Goal: Transaction & Acquisition: Subscribe to service/newsletter

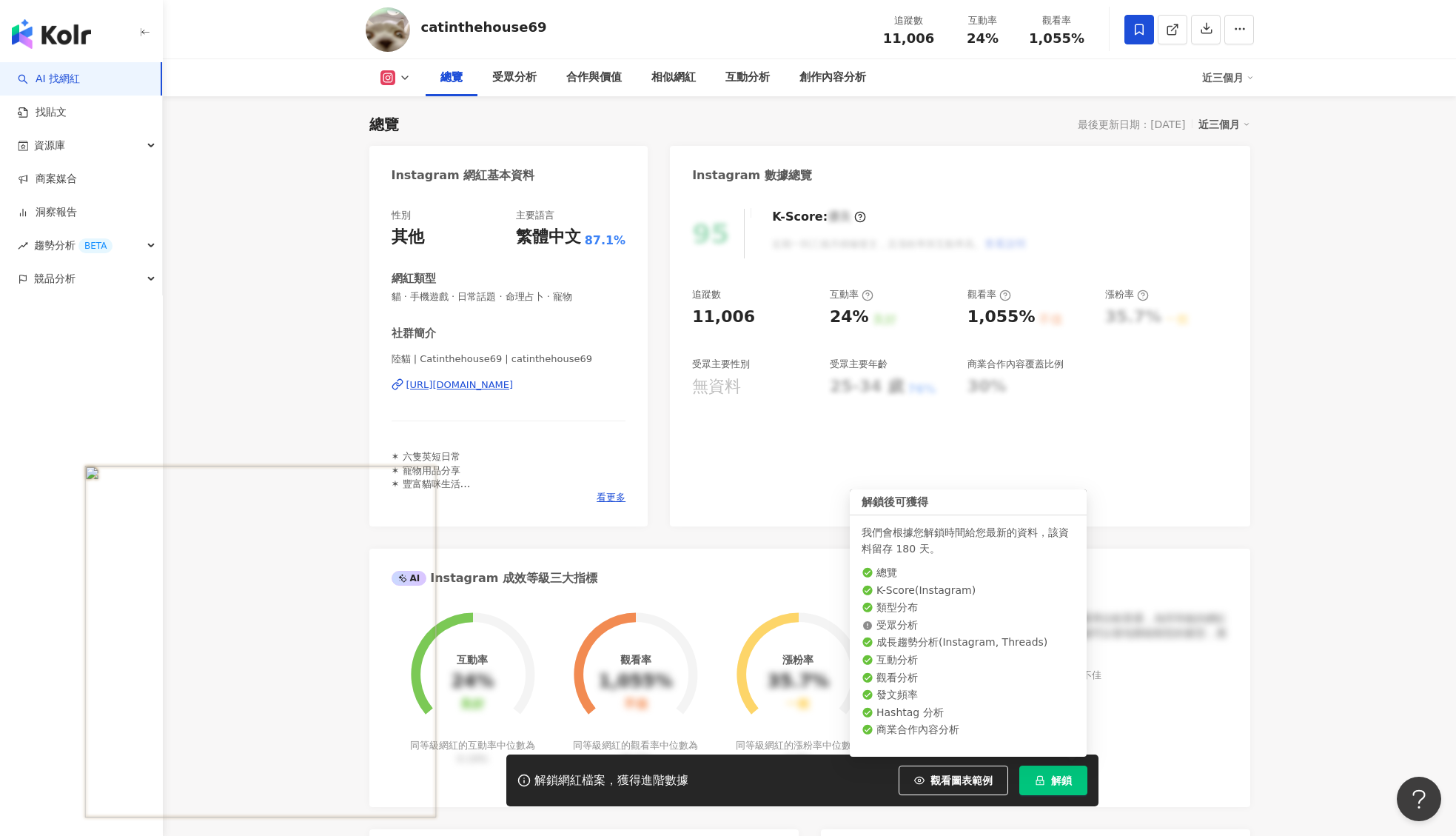
click at [1033, 776] on button "解鎖" at bounding box center [1053, 781] width 68 height 30
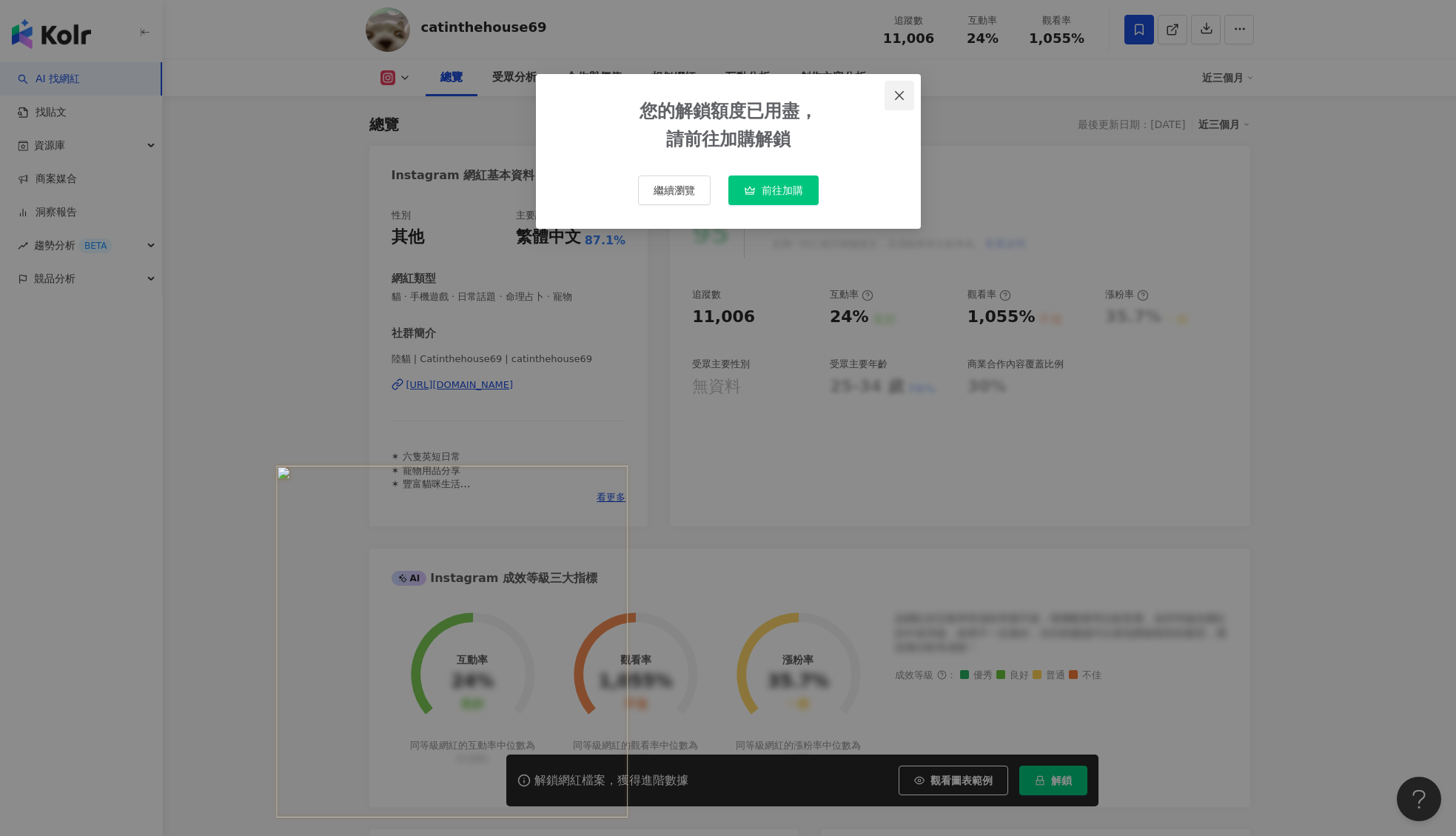
click at [901, 94] on icon "close" at bounding box center [899, 94] width 9 height 9
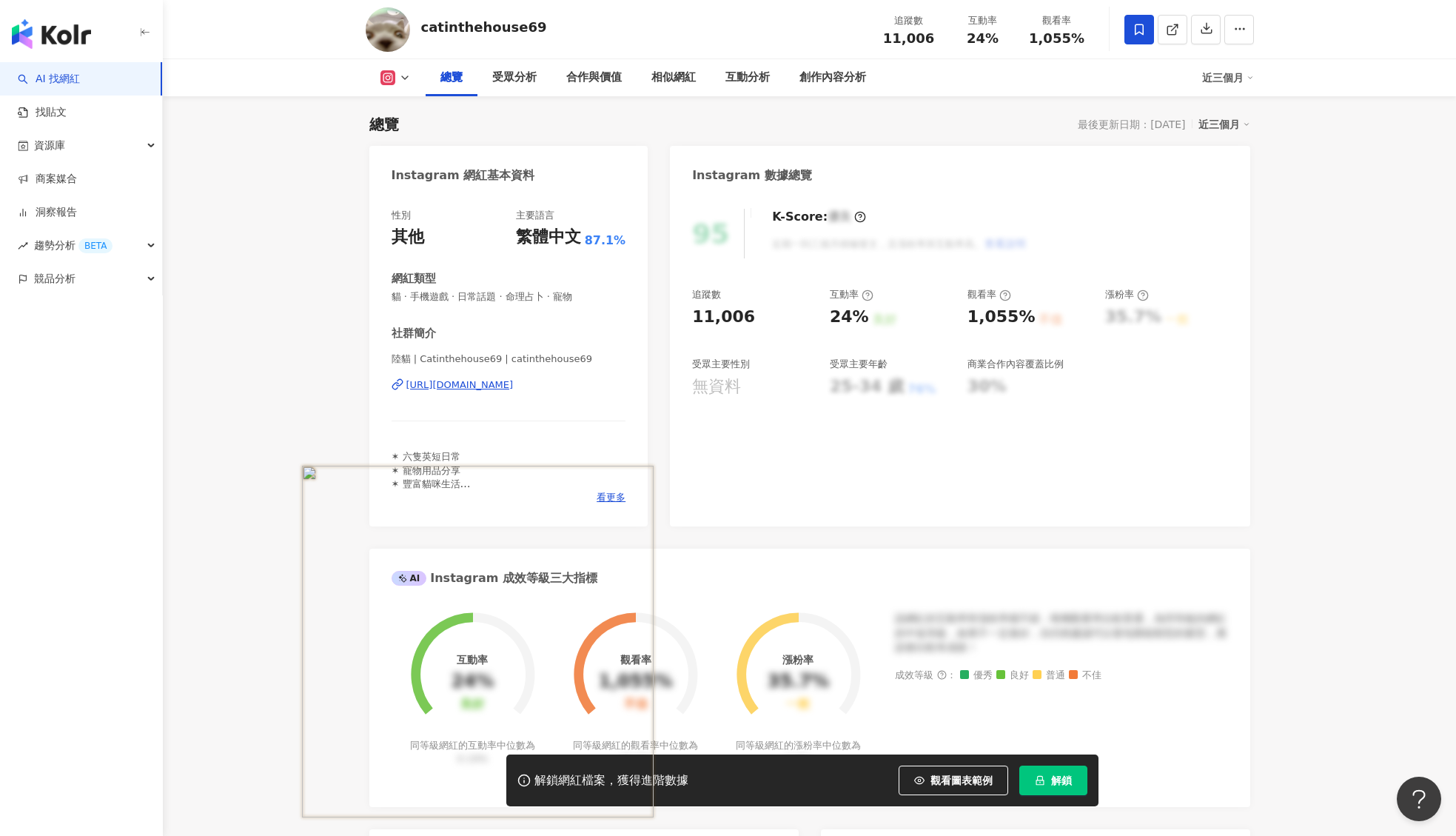
click at [1048, 783] on button "解鎖" at bounding box center [1053, 781] width 68 height 30
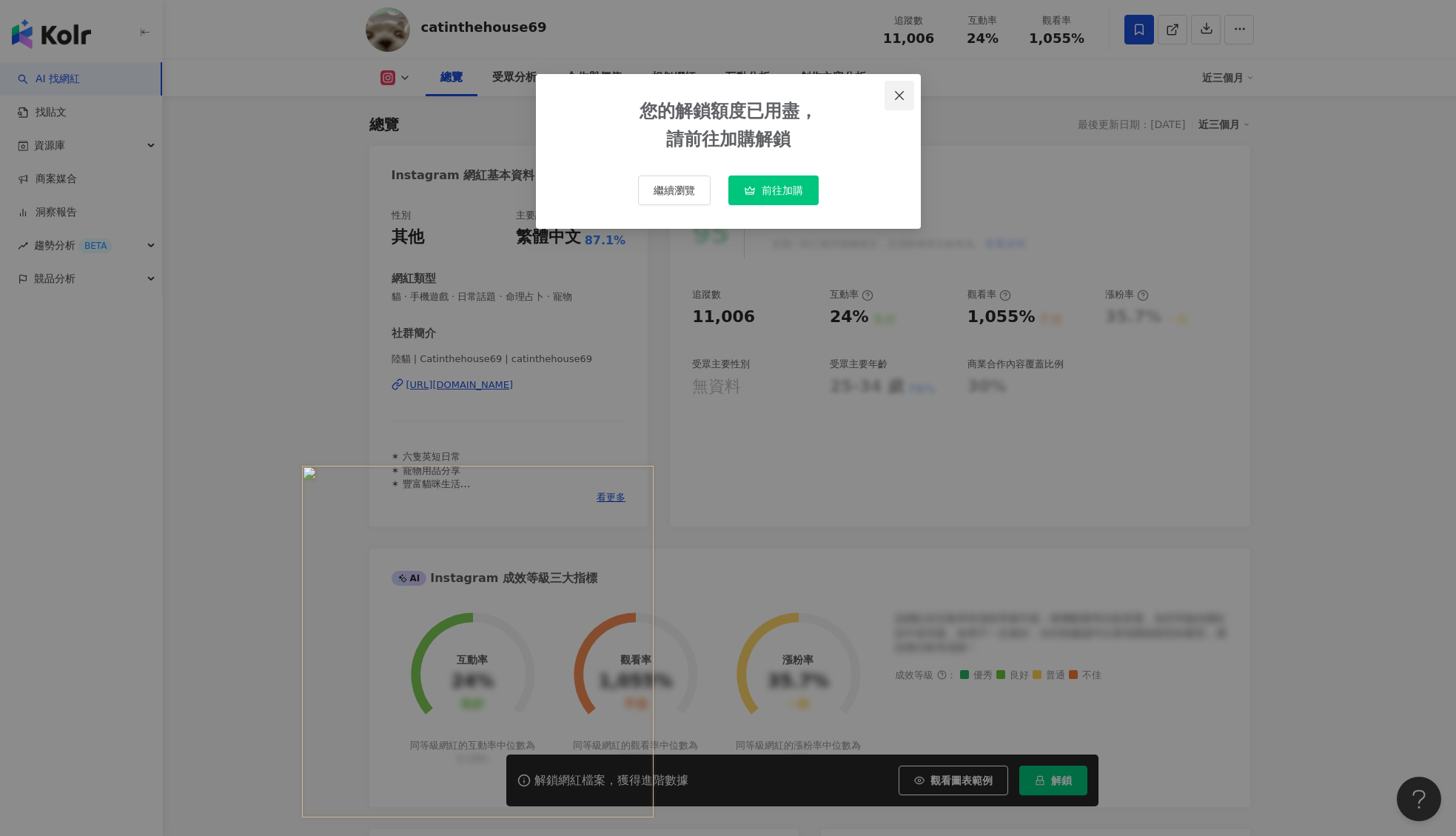
click at [900, 94] on icon "close" at bounding box center [899, 94] width 9 height 9
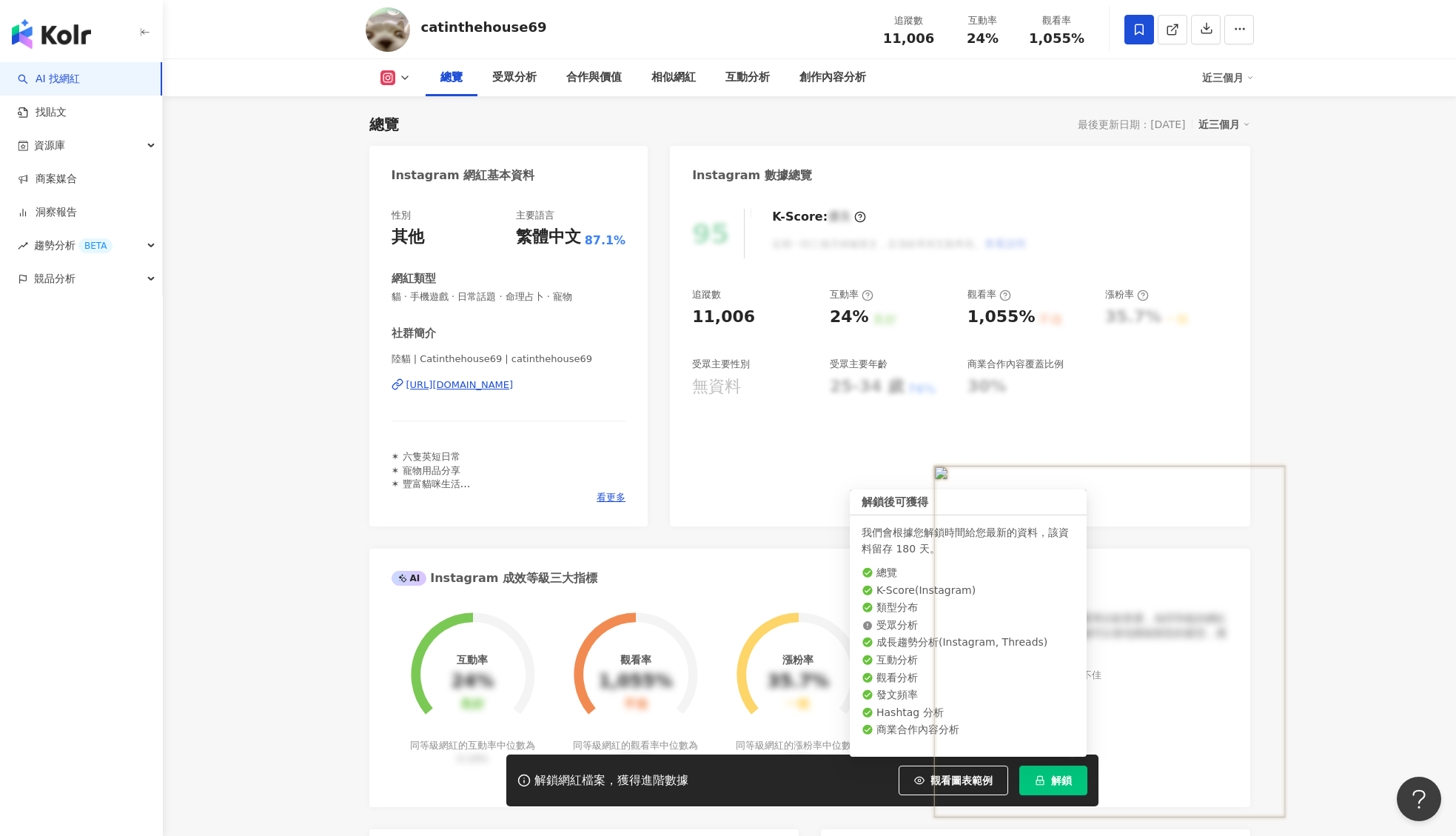
click at [1055, 776] on span "解鎖" at bounding box center [1062, 780] width 21 height 12
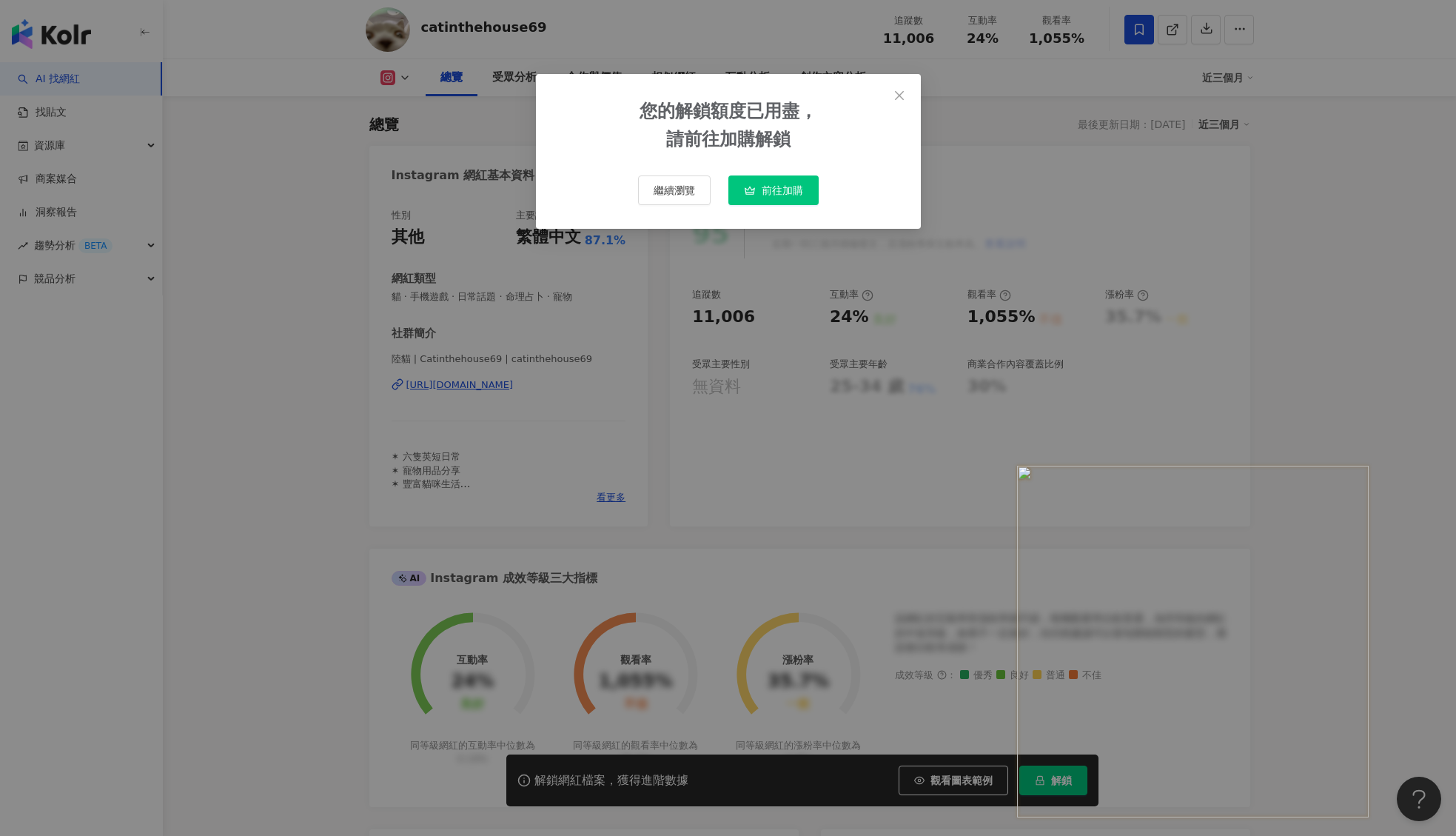
click at [775, 189] on span "前往加購" at bounding box center [782, 190] width 41 height 12
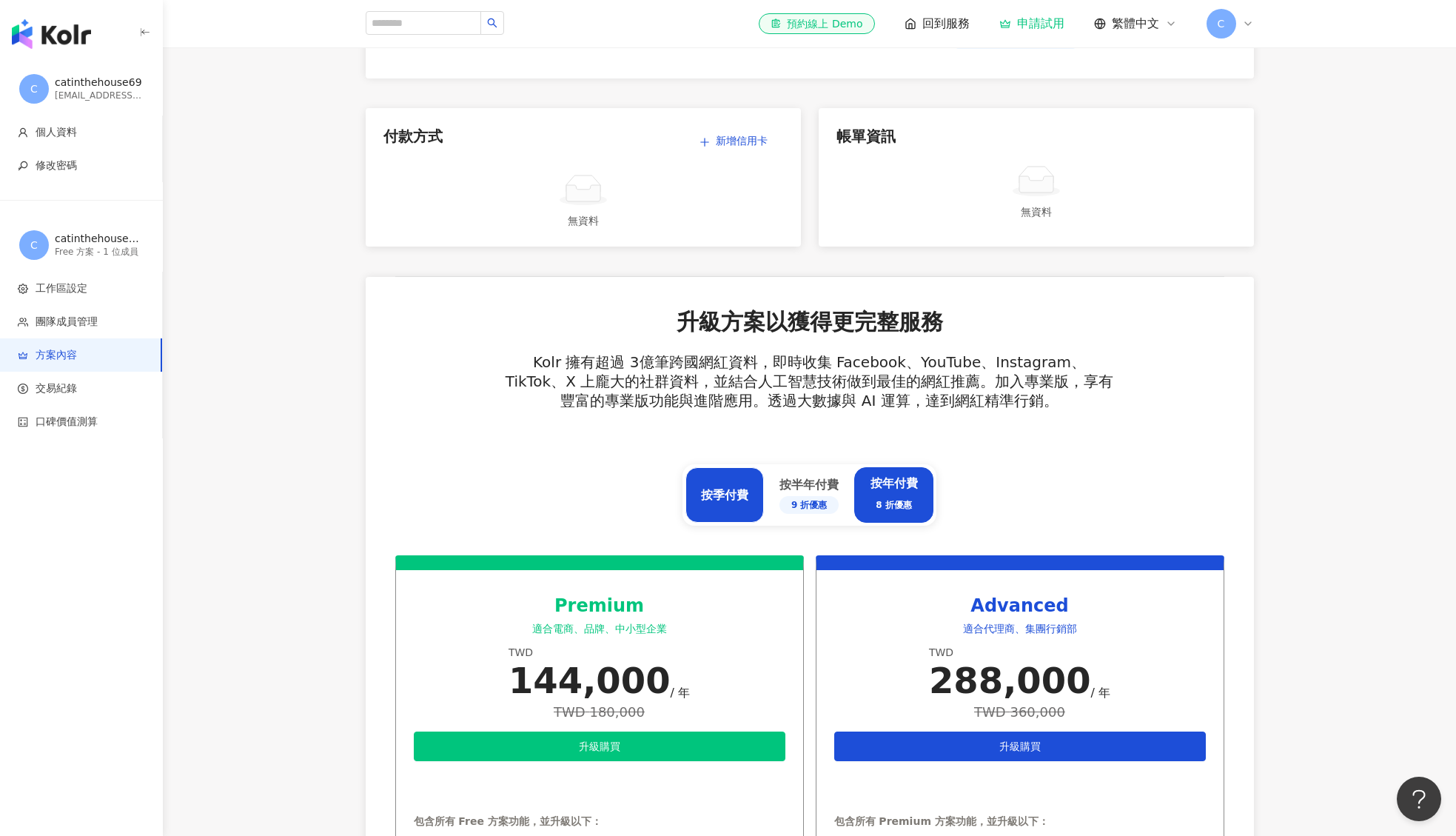
scroll to position [222, 0]
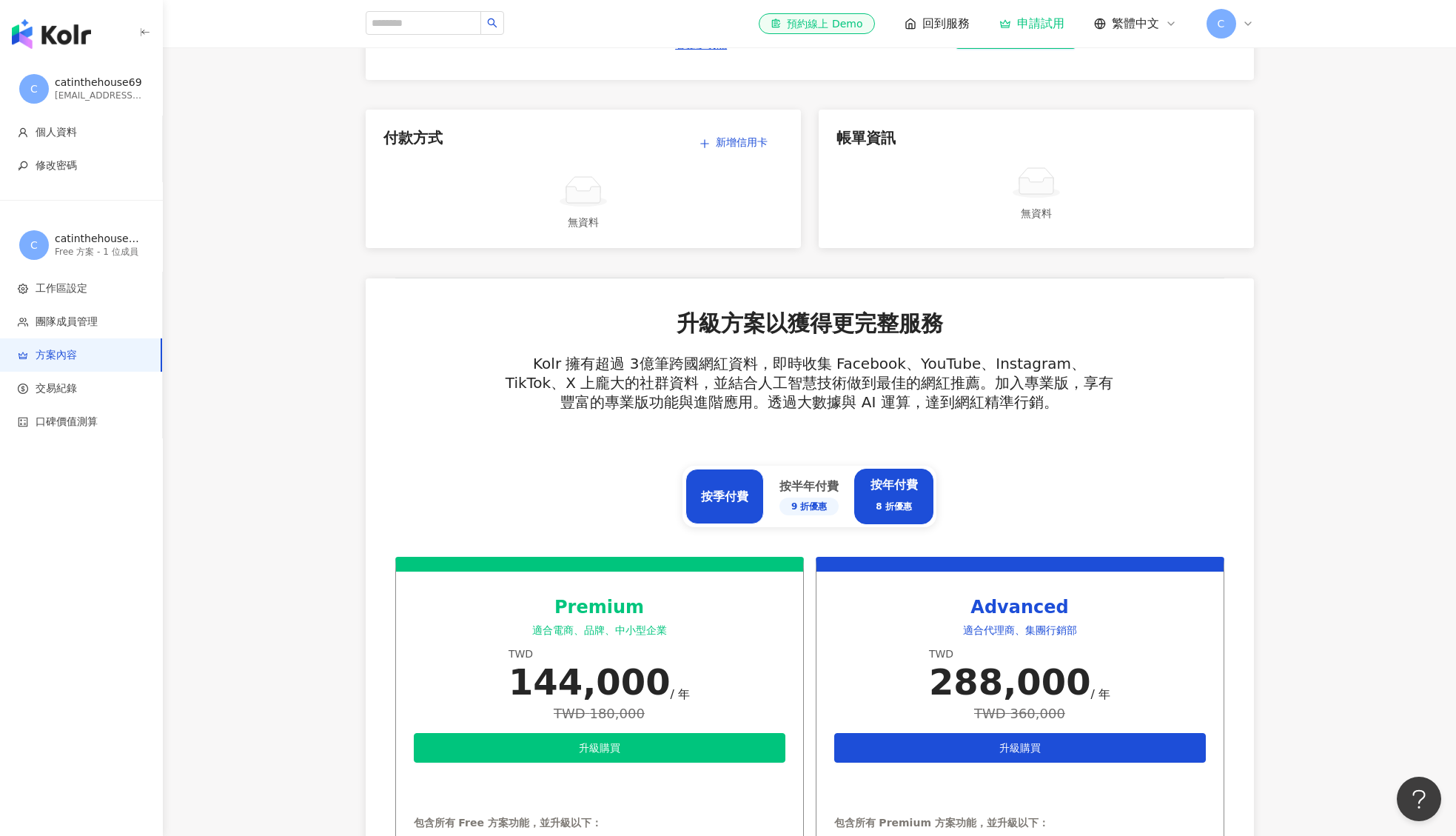
click at [735, 506] on div "按季付費" at bounding box center [724, 496] width 79 height 55
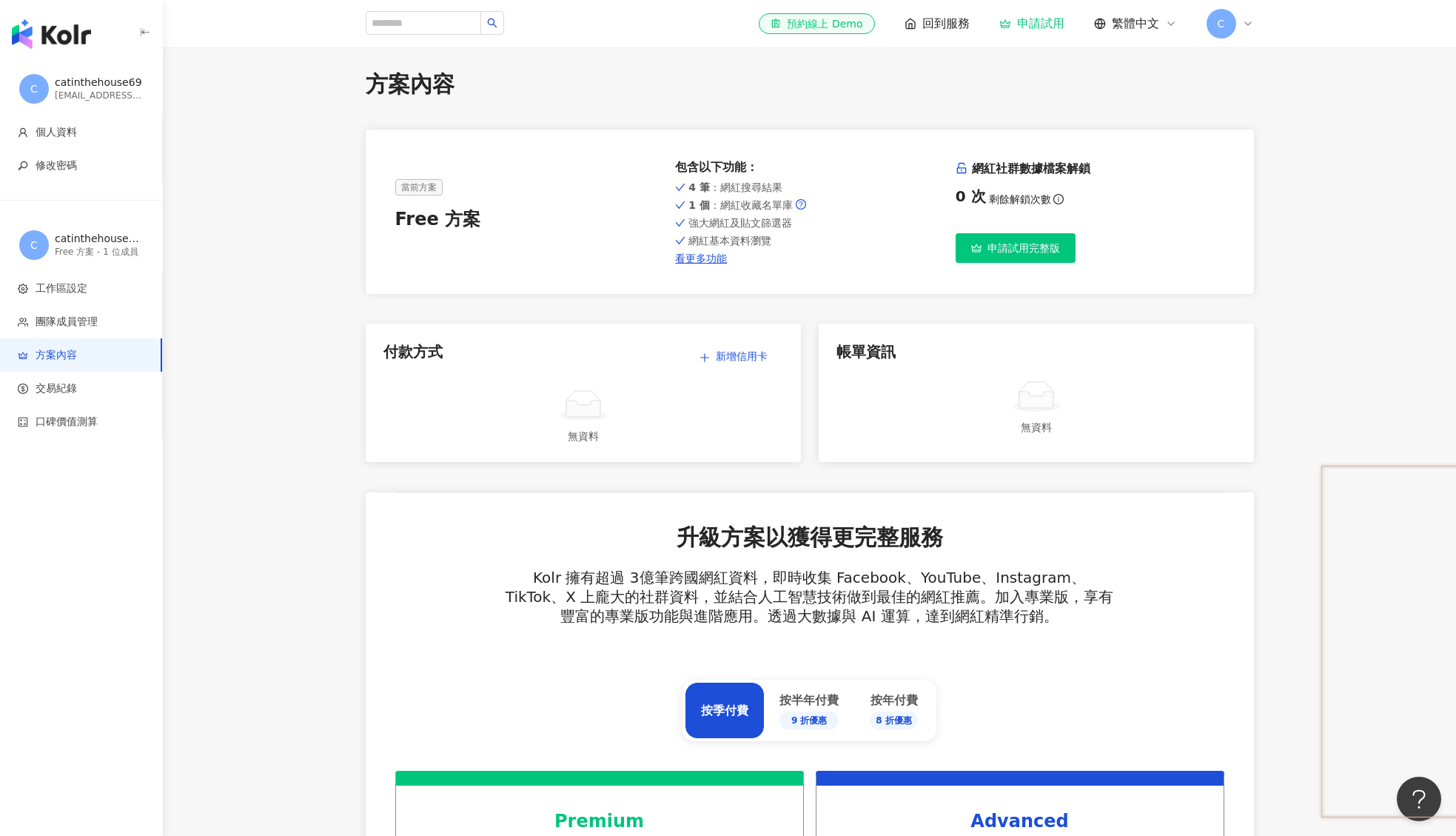
scroll to position [0, 0]
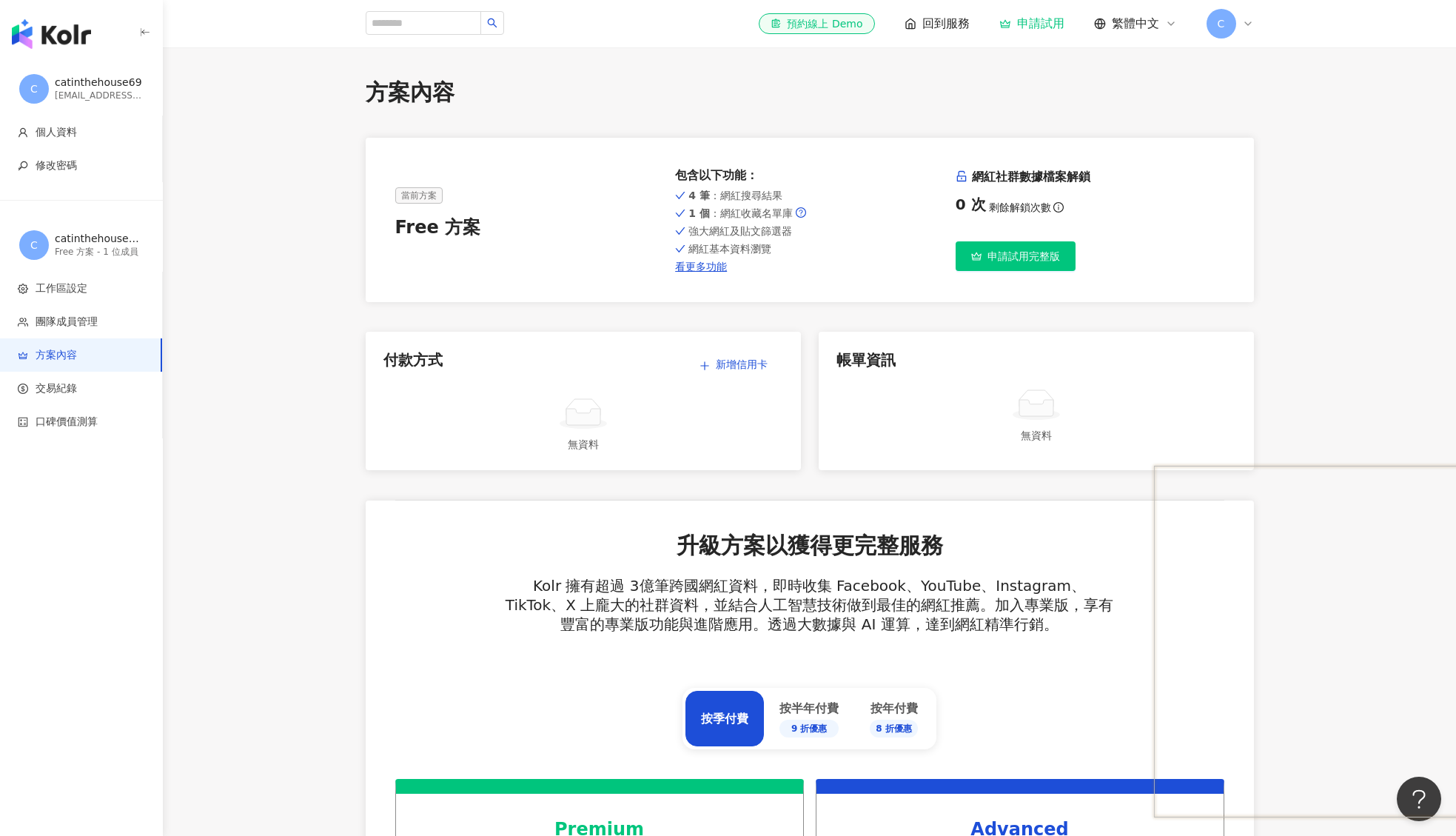
click at [996, 261] on span "申請試用完整版" at bounding box center [1023, 256] width 72 height 12
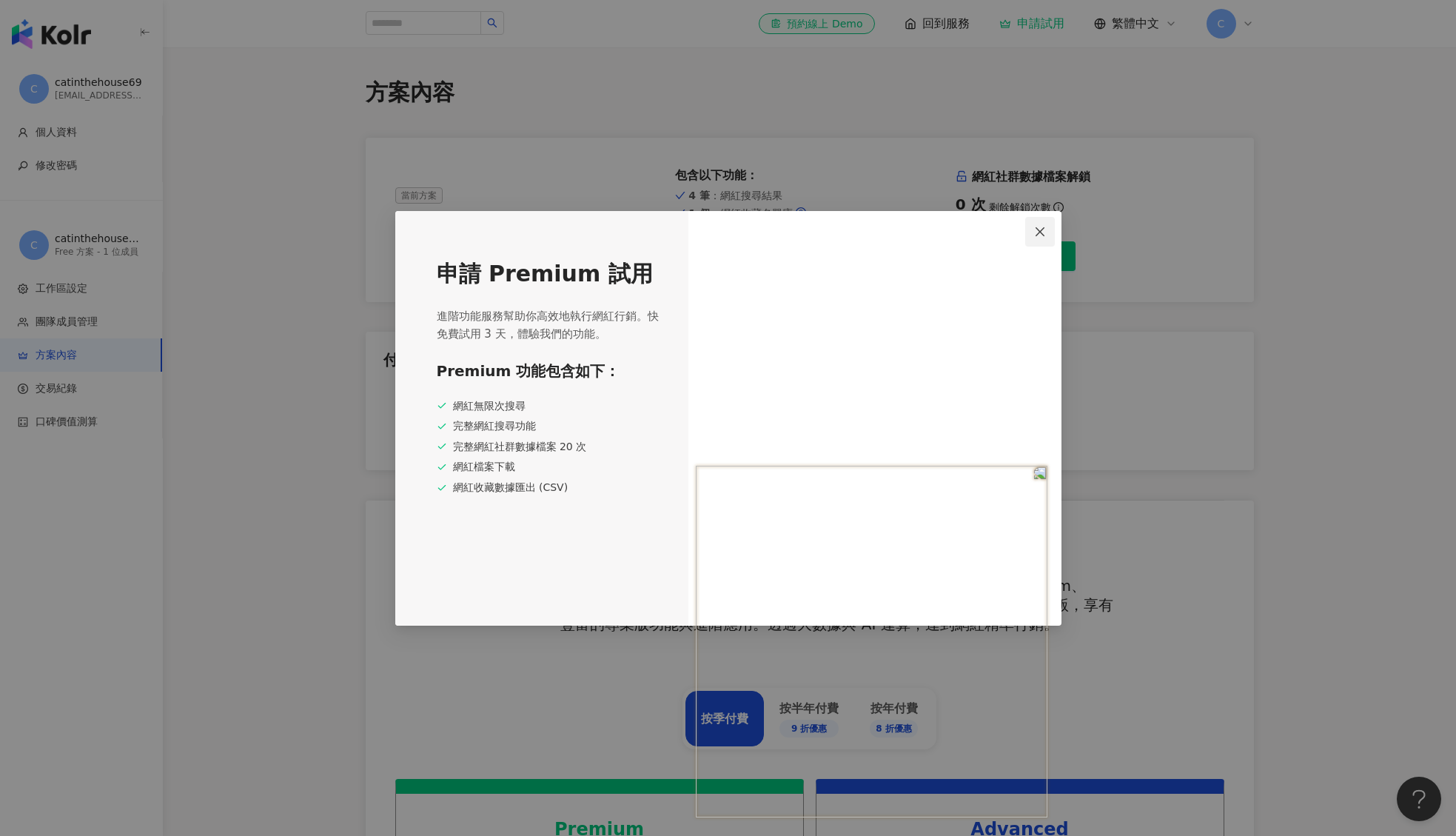
click at [1046, 230] on span "Close" at bounding box center [1040, 232] width 30 height 12
